Goal: Transaction & Acquisition: Book appointment/travel/reservation

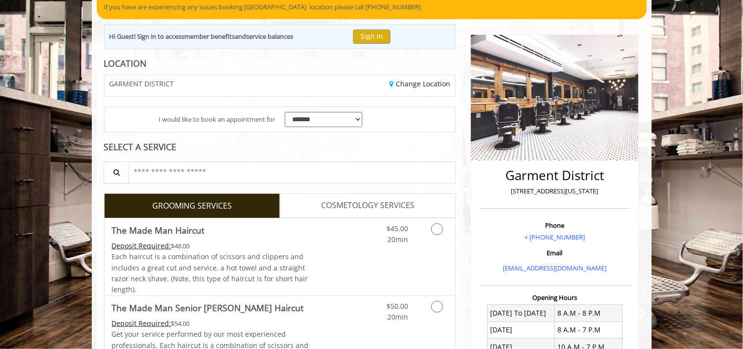
scroll to position [178, 0]
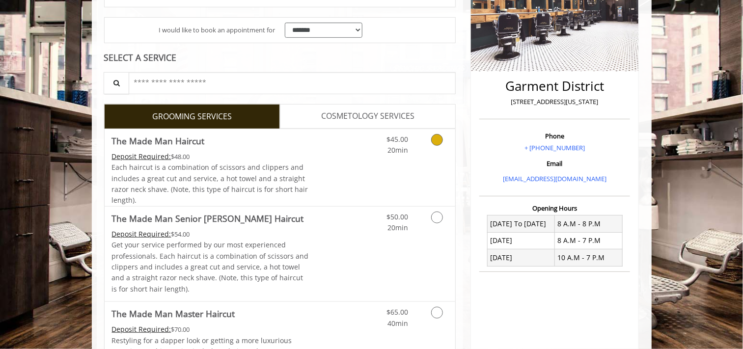
click at [436, 172] on div "$45.00 20min" at bounding box center [411, 167] width 88 height 77
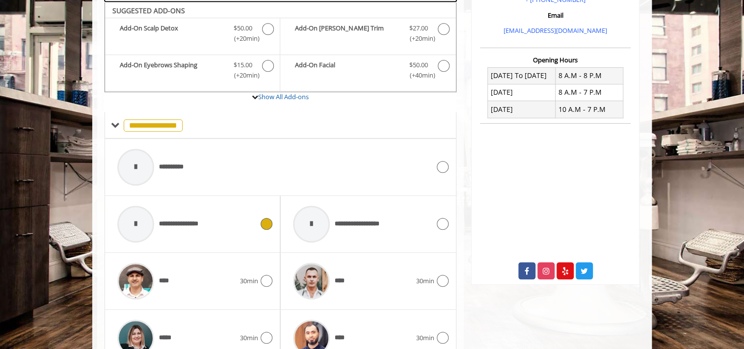
scroll to position [505, 0]
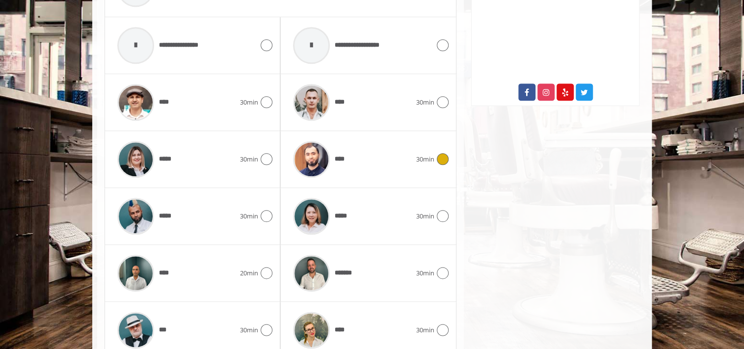
click at [372, 150] on div "****" at bounding box center [352, 159] width 128 height 47
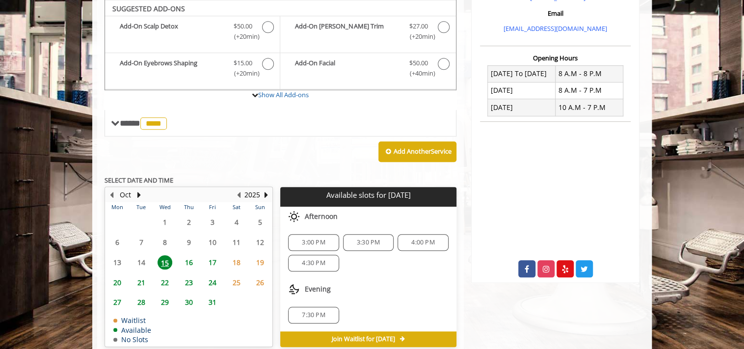
scroll to position [327, 0]
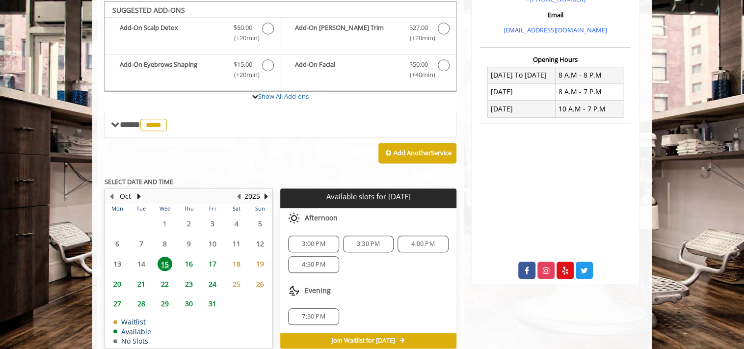
click at [186, 264] on span "16" at bounding box center [189, 264] width 15 height 14
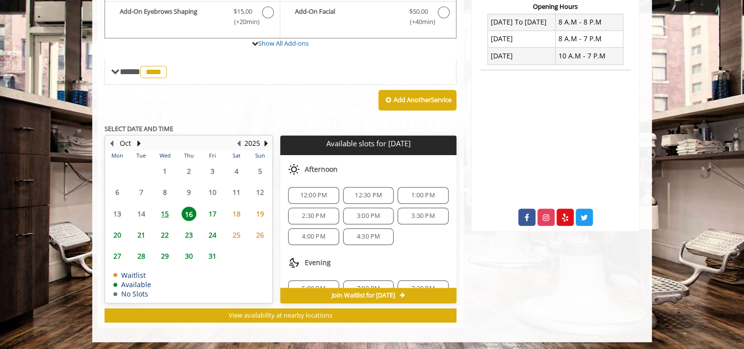
scroll to position [104, 0]
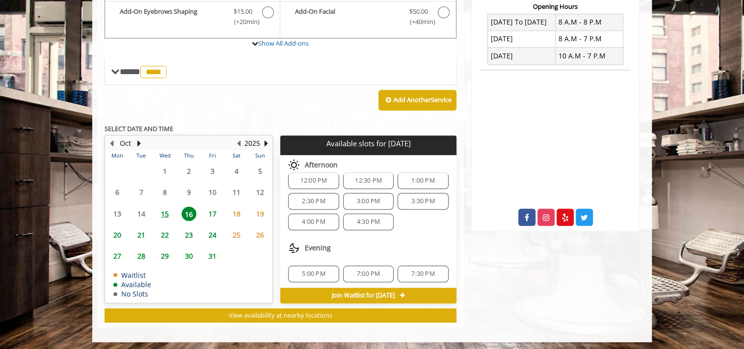
click at [169, 212] on span "15" at bounding box center [165, 214] width 15 height 14
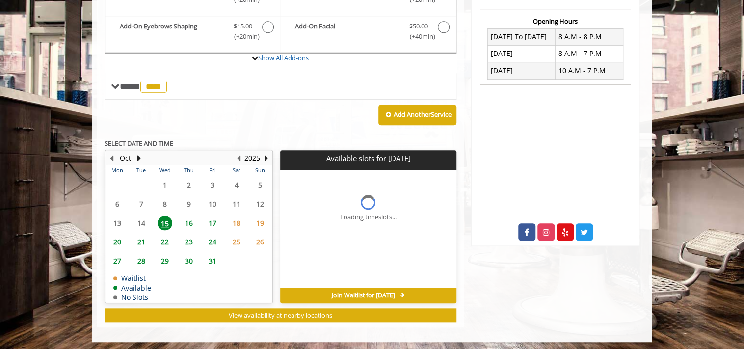
scroll to position [371, 0]
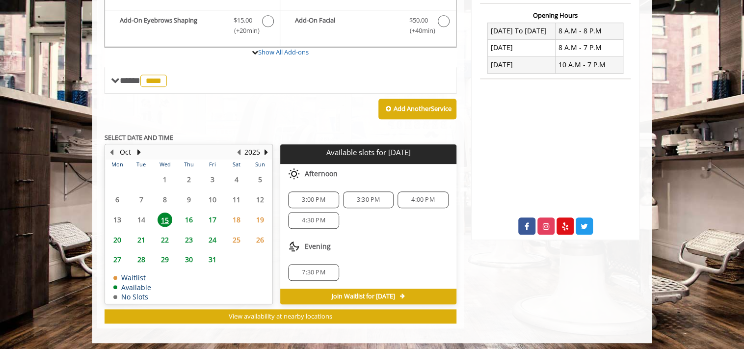
click at [145, 238] on span "21" at bounding box center [141, 240] width 15 height 14
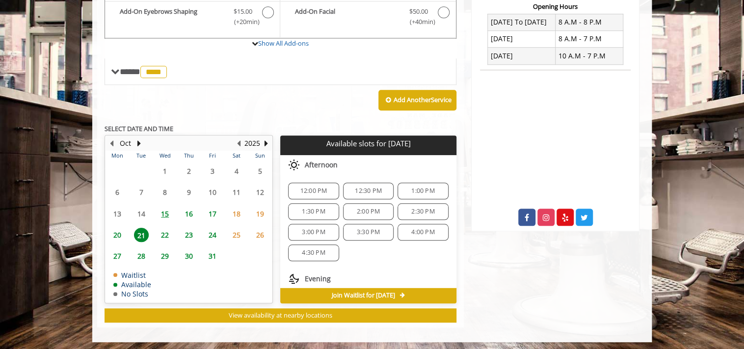
scroll to position [44, 0]
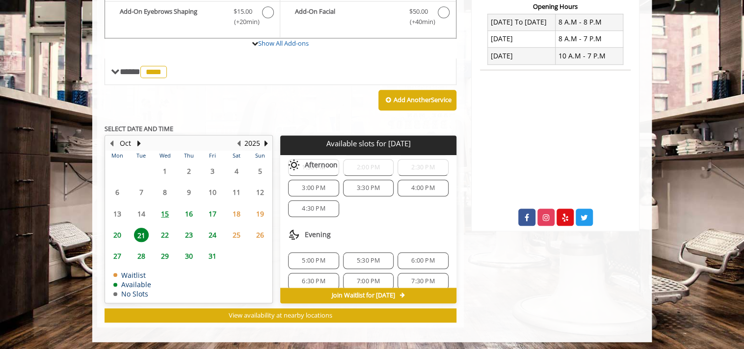
click at [170, 231] on span "22" at bounding box center [165, 235] width 15 height 14
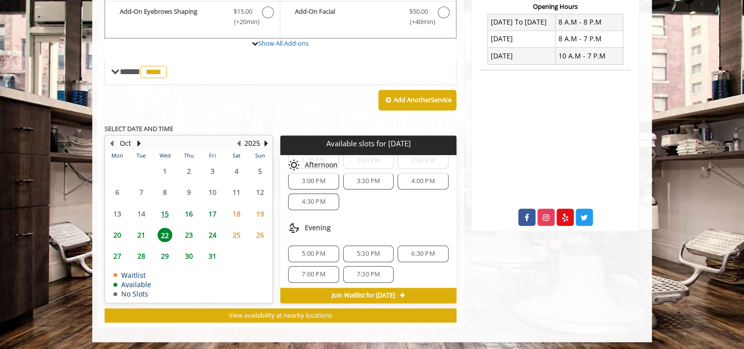
click at [188, 235] on span "23" at bounding box center [189, 235] width 15 height 14
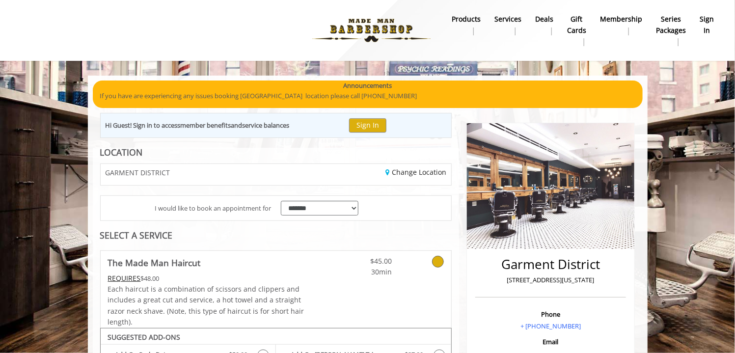
scroll to position [223, 0]
